Goal: Task Accomplishment & Management: Manage account settings

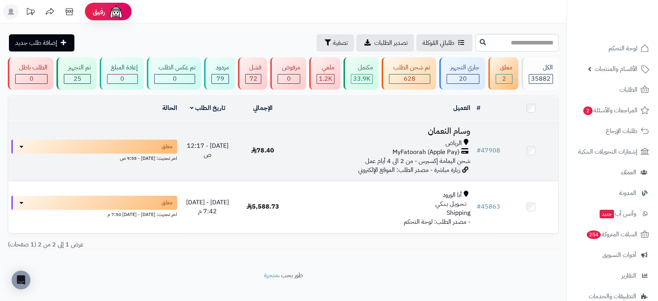
click at [454, 130] on h3 "وسام النعمان" at bounding box center [381, 131] width 177 height 9
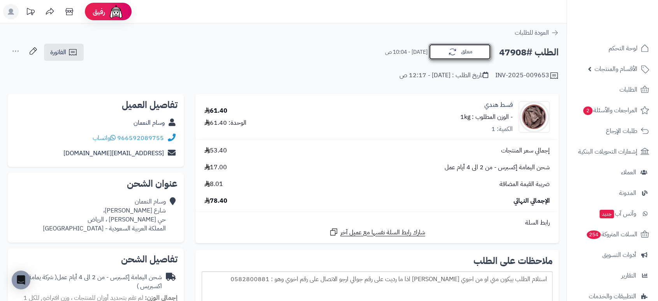
click at [452, 51] on icon "button" at bounding box center [452, 51] width 9 height 9
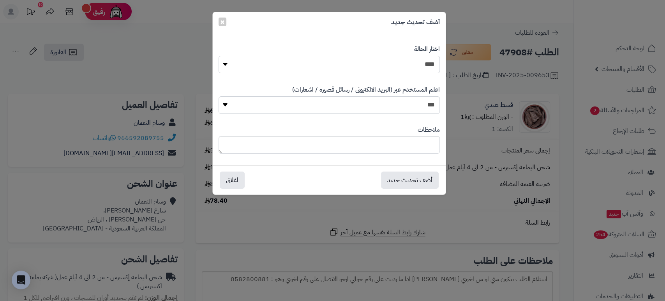
click at [412, 67] on select "**********" at bounding box center [328, 65] width 221 height 18
select select "*"
click at [218, 56] on select "**********" at bounding box center [328, 65] width 221 height 18
click at [417, 176] on button "أضف تحديث جديد" at bounding box center [410, 179] width 58 height 17
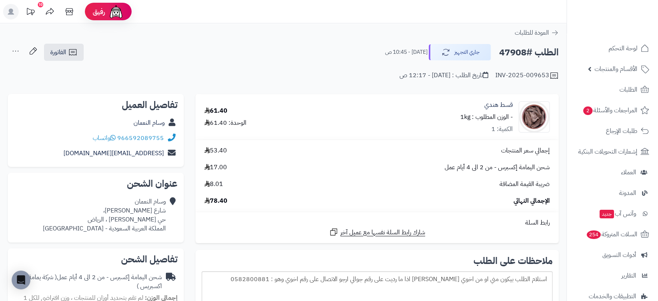
drag, startPoint x: 525, startPoint y: 54, endPoint x: 499, endPoint y: 53, distance: 26.1
click at [499, 53] on h2 "الطلب #47908" at bounding box center [529, 52] width 60 height 16
copy h2 "47908"
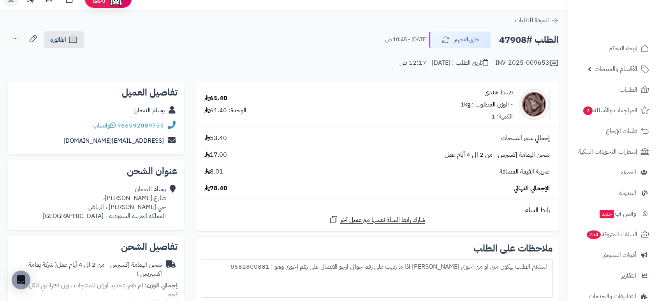
scroll to position [14, 0]
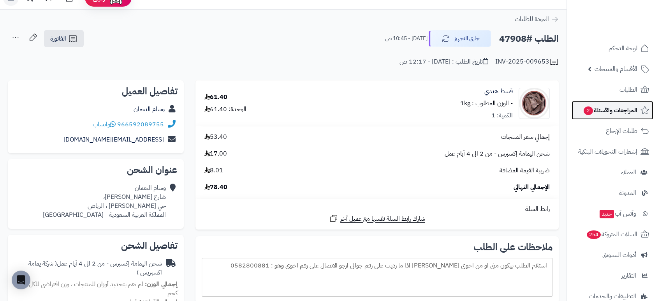
click at [623, 113] on span "المراجعات والأسئلة 2" at bounding box center [610, 110] width 55 height 11
